Goal: Transaction & Acquisition: Book appointment/travel/reservation

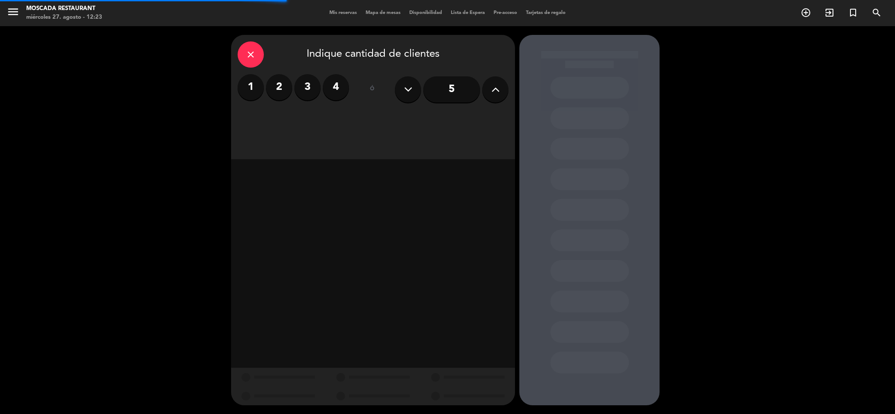
click at [304, 93] on label "3" at bounding box center [307, 87] width 26 height 26
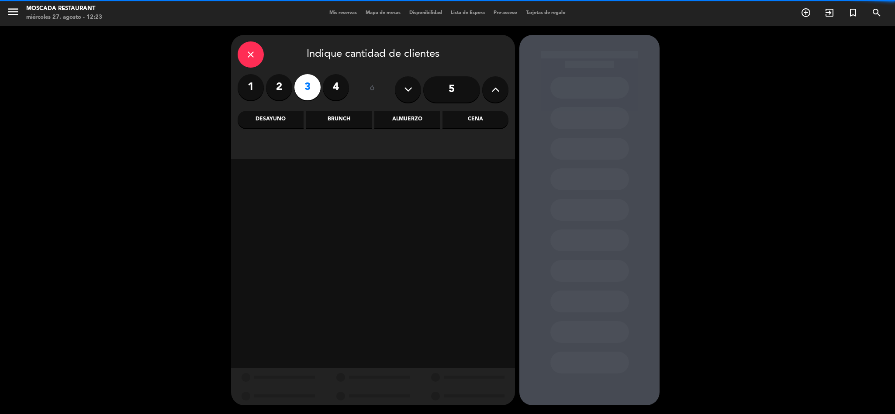
click at [303, 88] on label "3" at bounding box center [307, 87] width 26 height 26
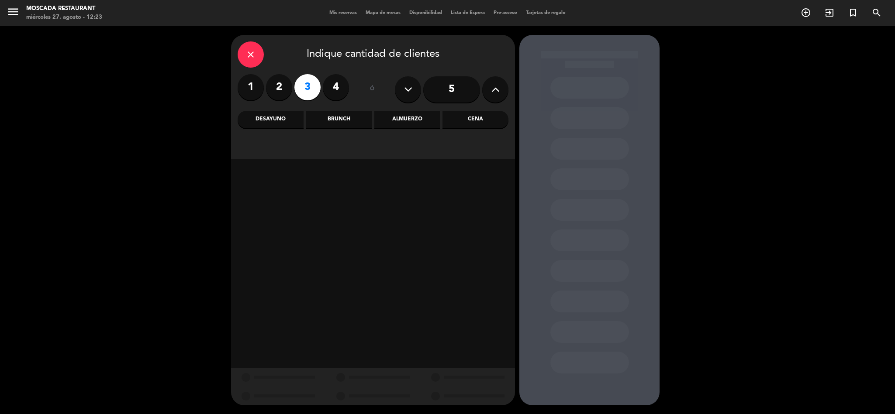
click at [359, 121] on div "Brunch" at bounding box center [339, 119] width 66 height 17
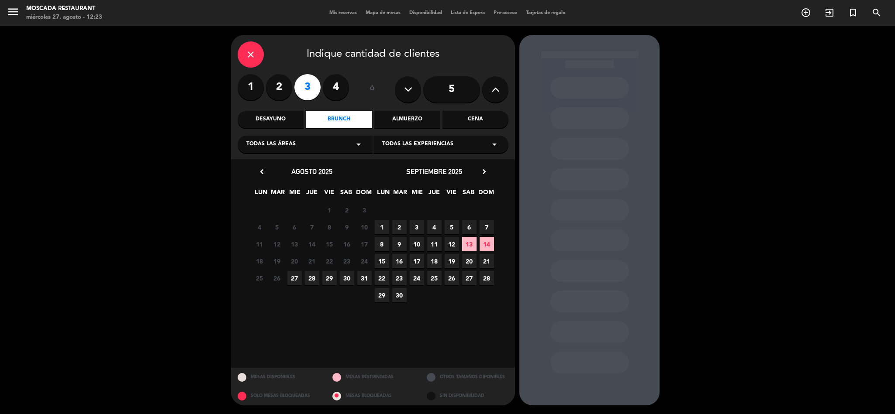
click at [294, 278] on span "27" at bounding box center [294, 278] width 14 height 14
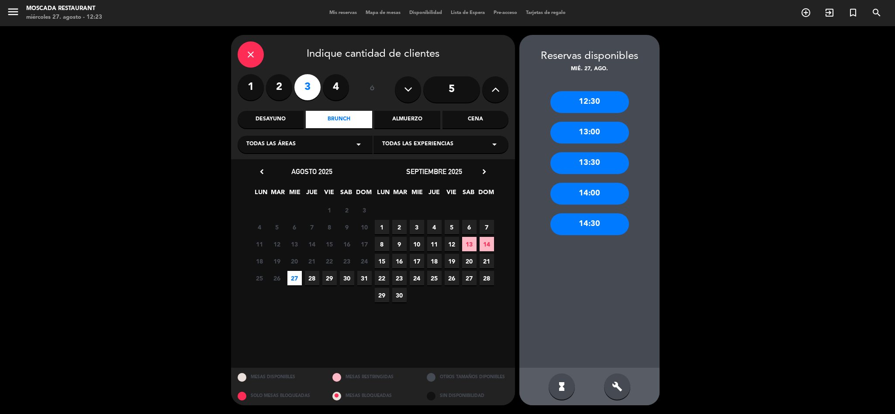
click at [605, 101] on div "12:30" at bounding box center [589, 102] width 79 height 22
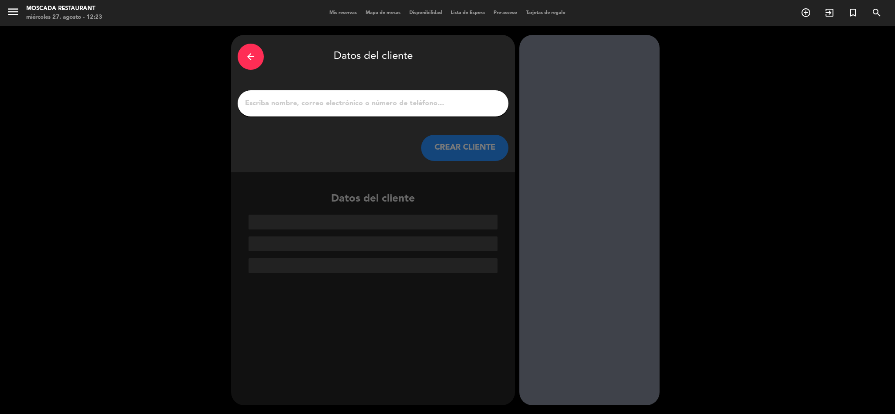
click at [299, 98] on input "1" at bounding box center [373, 103] width 258 height 12
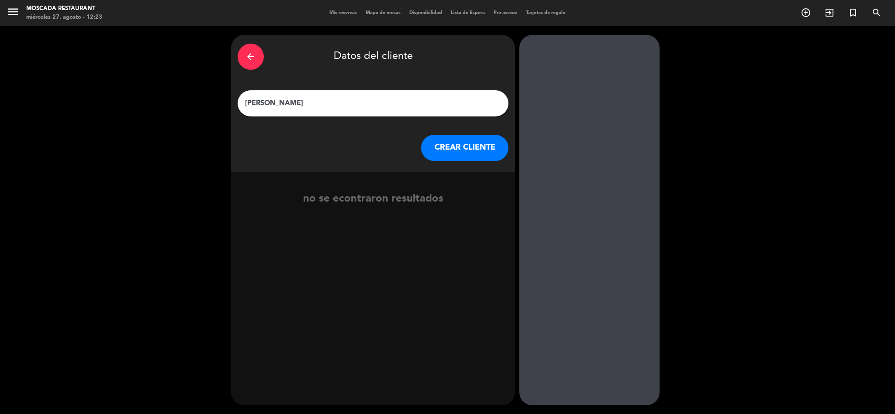
type input "[PERSON_NAME]"
click at [485, 151] on button "CREAR CLIENTE" at bounding box center [464, 148] width 87 height 26
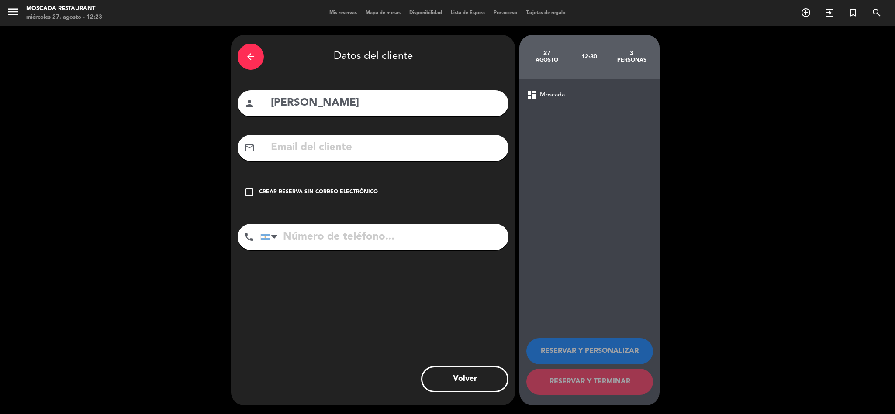
click at [256, 190] on div "check_box_outline_blank Crear reserva sin correo electrónico" at bounding box center [373, 193] width 271 height 26
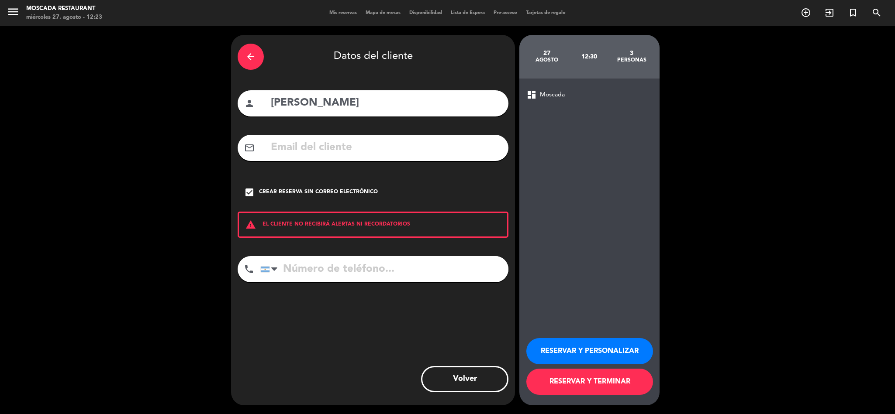
drag, startPoint x: 575, startPoint y: 345, endPoint x: 586, endPoint y: 392, distance: 48.4
click at [586, 392] on div "RESERVAR Y PERSONALIZAR RESERVAR Y TERMINAR" at bounding box center [589, 363] width 126 height 86
click at [590, 383] on button "RESERVAR Y TERMINAR" at bounding box center [589, 382] width 127 height 26
